Goal: Navigation & Orientation: Find specific page/section

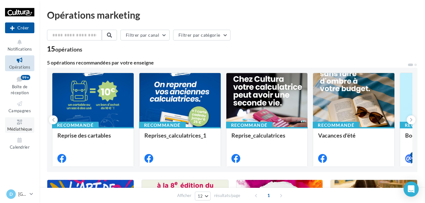
click at [14, 129] on span "Médiathèque" at bounding box center [19, 128] width 25 height 5
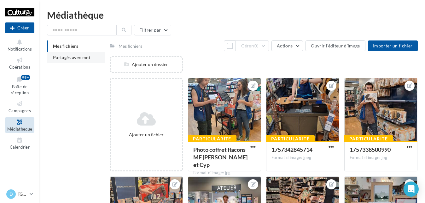
click at [79, 53] on li "Partagés avec moi" at bounding box center [76, 57] width 58 height 11
